Goal: Find specific page/section: Find specific page/section

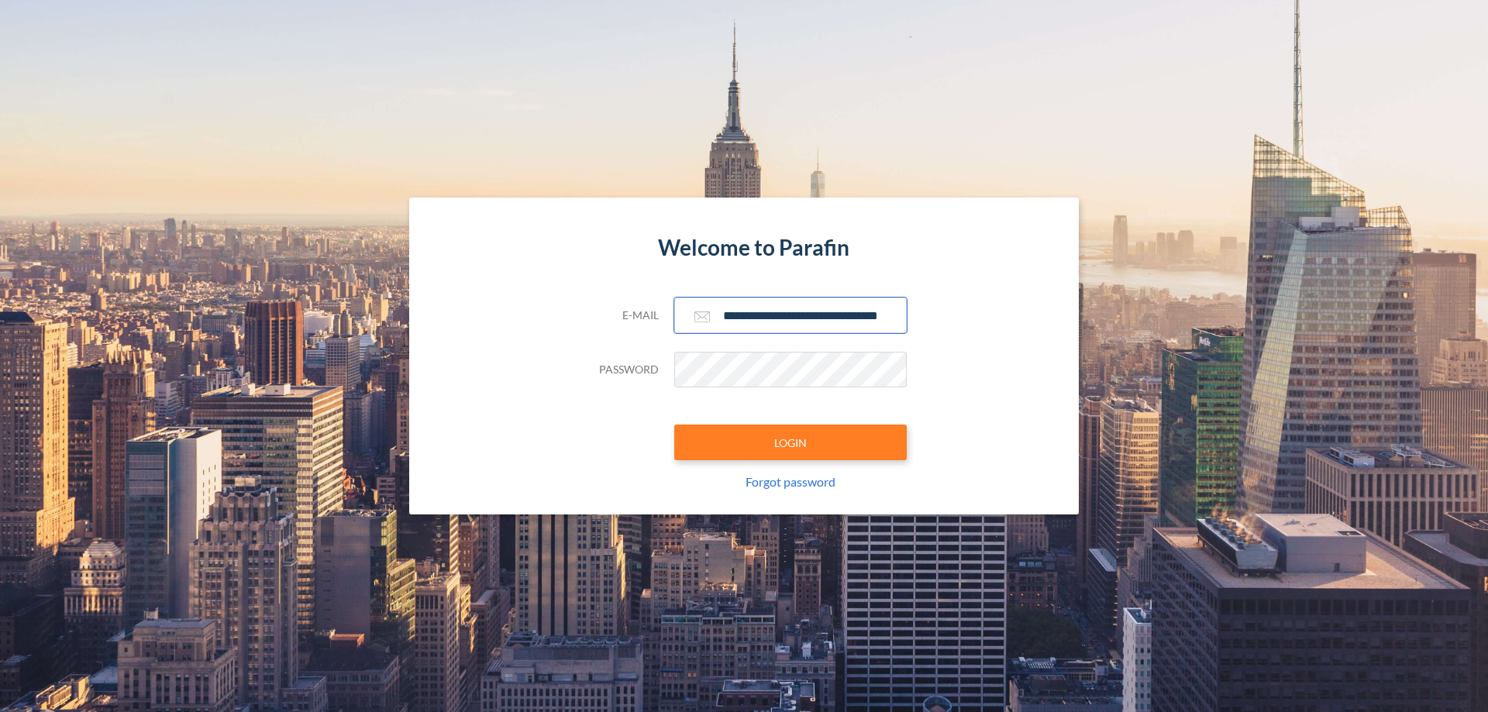
scroll to position [0, 25]
type input "**********"
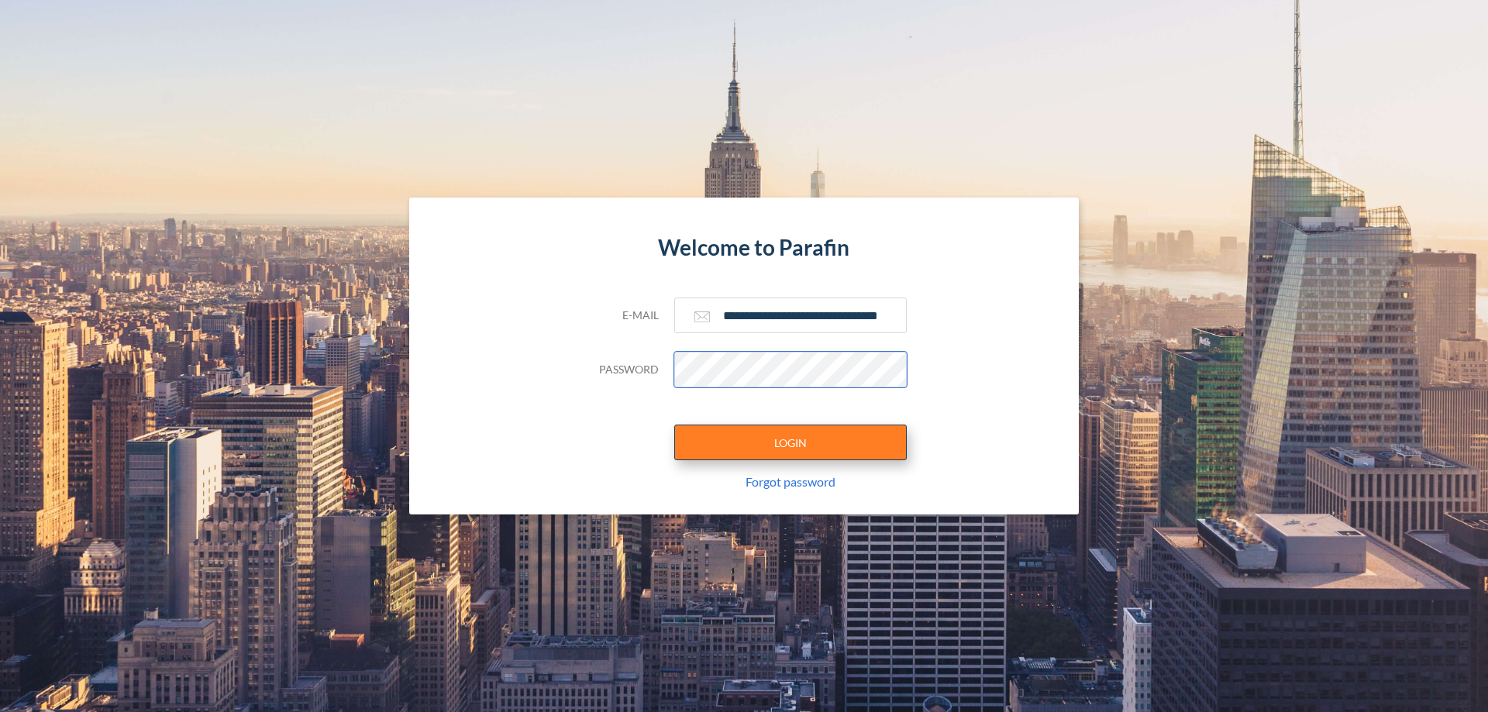
scroll to position [0, 0]
click at [791, 443] on button "LOGIN" at bounding box center [790, 443] width 233 height 36
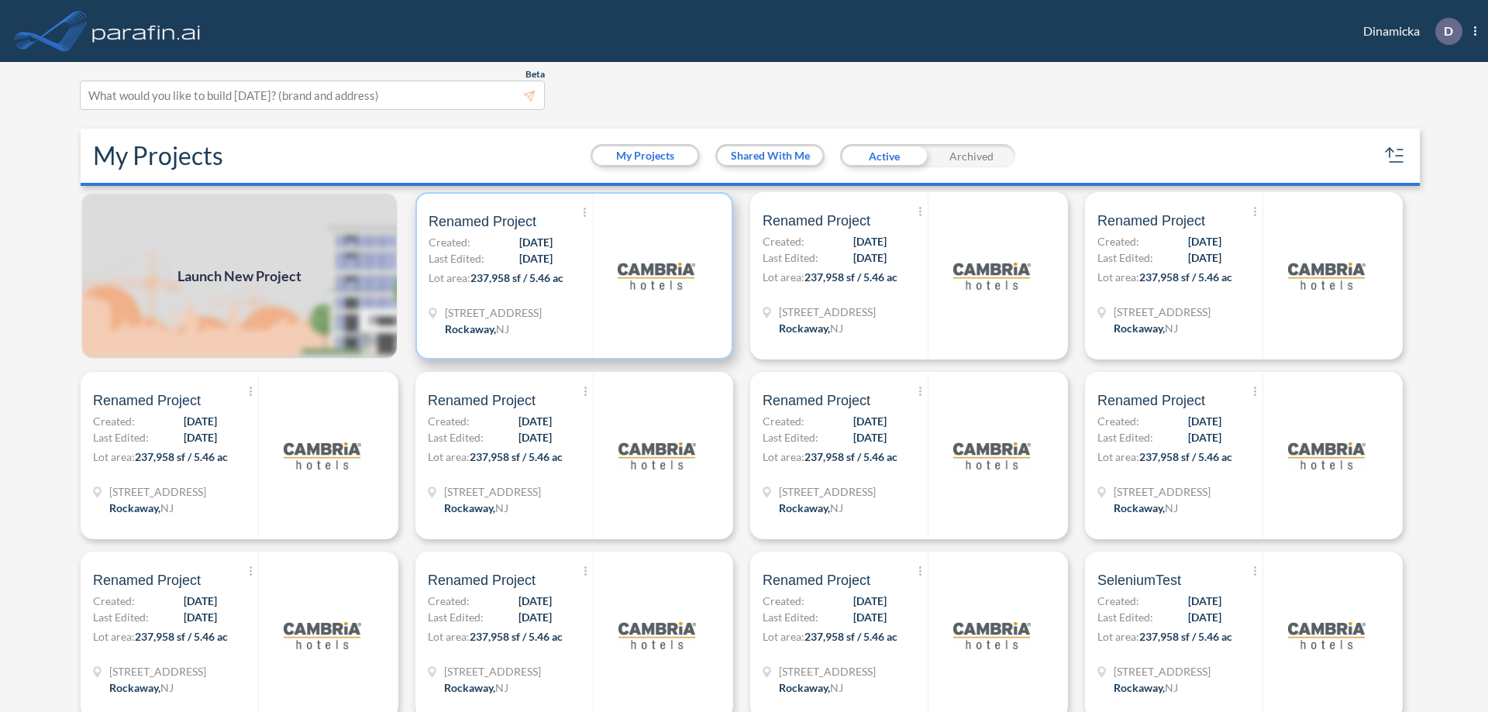
scroll to position [4, 0]
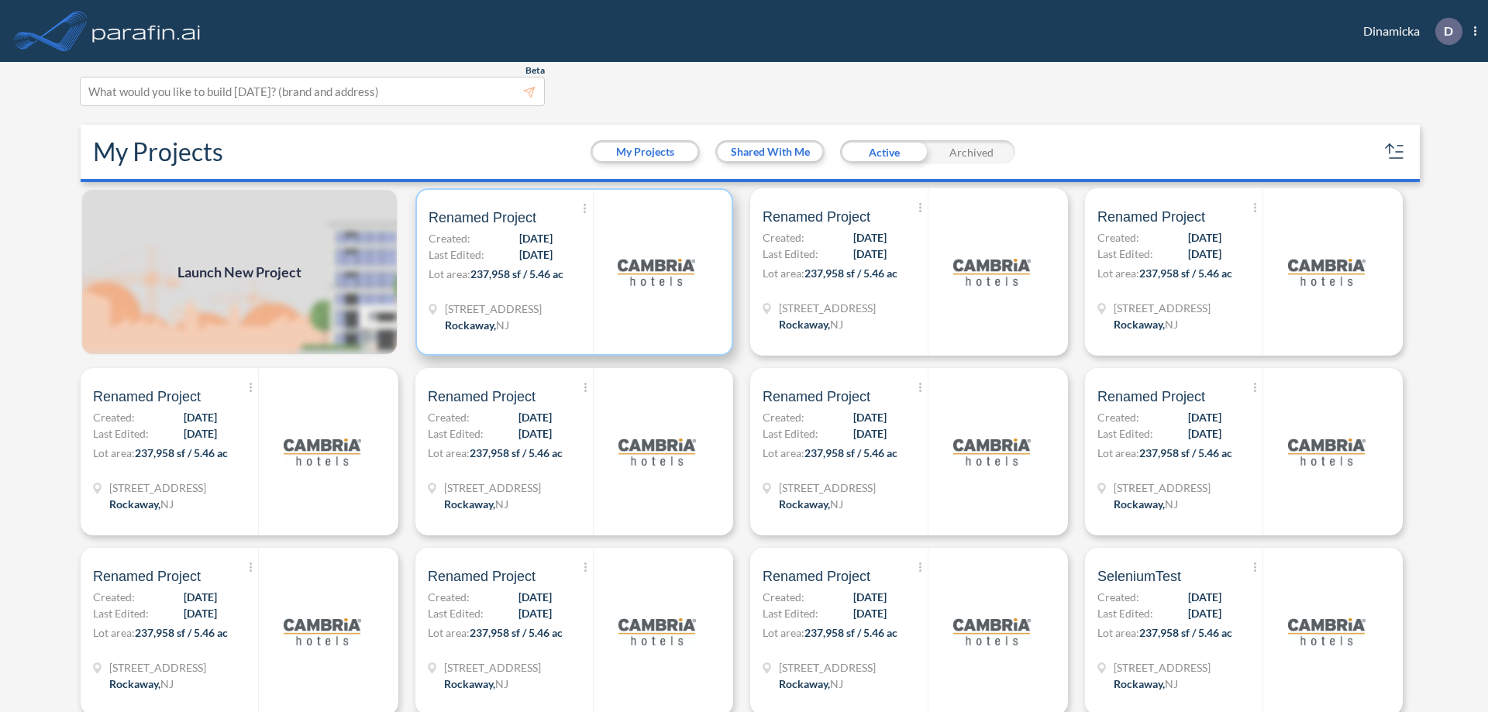
click at [571, 272] on p "Lot area: 237,958 sf / 5.46 ac" at bounding box center [511, 277] width 164 height 22
